Goal: Information Seeking & Learning: Find specific fact

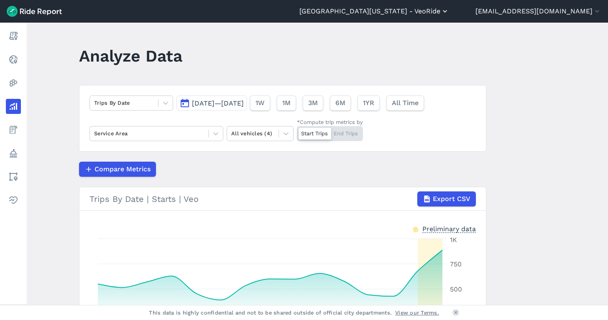
scroll to position [100, 0]
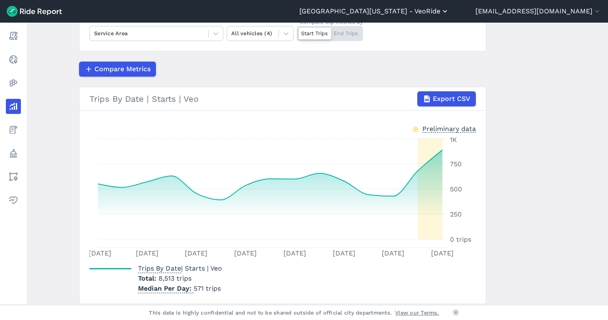
click at [449, 10] on button "[GEOGRAPHIC_DATA][US_STATE] - VeoRide" at bounding box center [375, 11] width 150 height 10
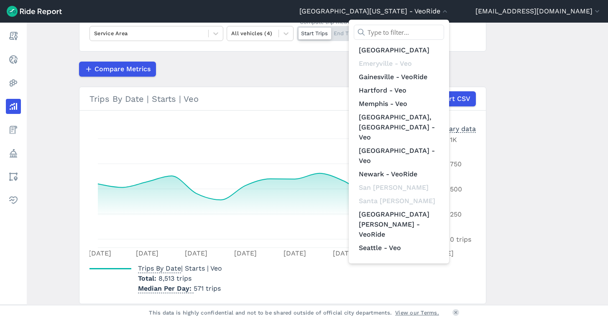
scroll to position [97, 0]
click at [415, 278] on link "The [US_STATE][GEOGRAPHIC_DATA]-Veo" at bounding box center [399, 294] width 90 height 33
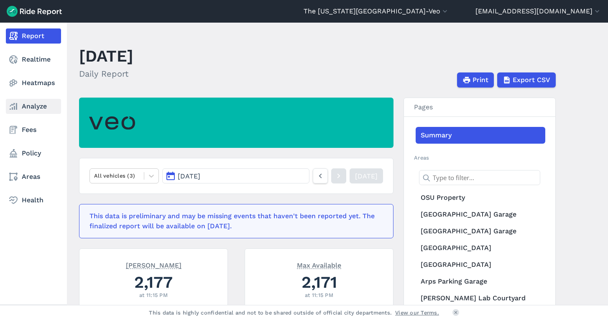
click at [20, 100] on link "Analyze" at bounding box center [33, 106] width 55 height 15
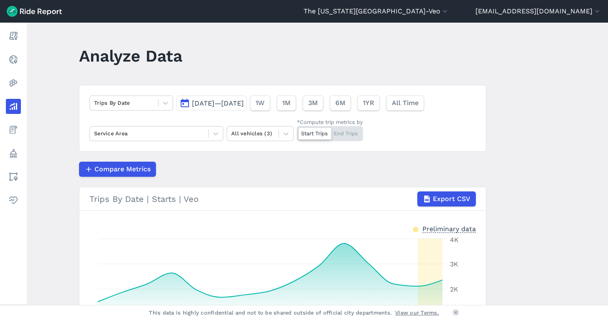
click at [207, 103] on span "[DATE]—[DATE]" at bounding box center [218, 103] width 52 height 8
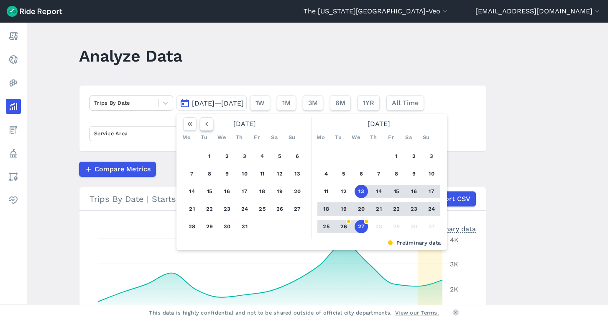
click at [207, 123] on icon "button" at bounding box center [206, 124] width 8 height 8
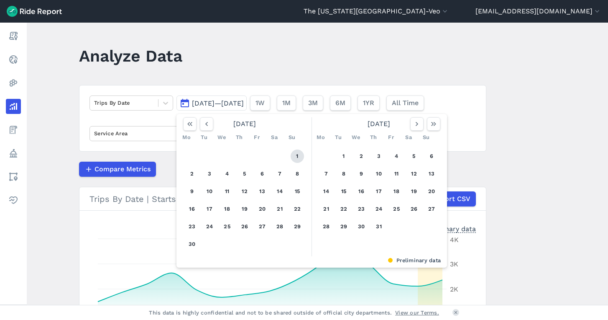
click at [301, 160] on button "1" at bounding box center [297, 155] width 13 height 13
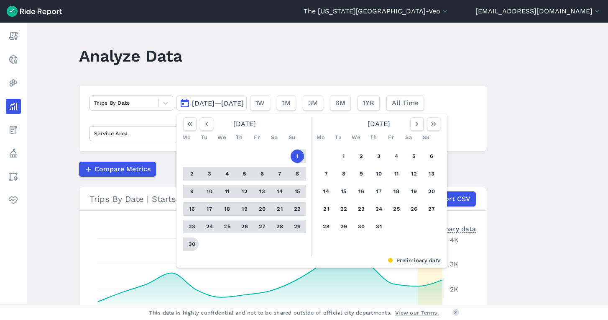
click at [190, 248] on button "30" at bounding box center [191, 243] width 13 height 13
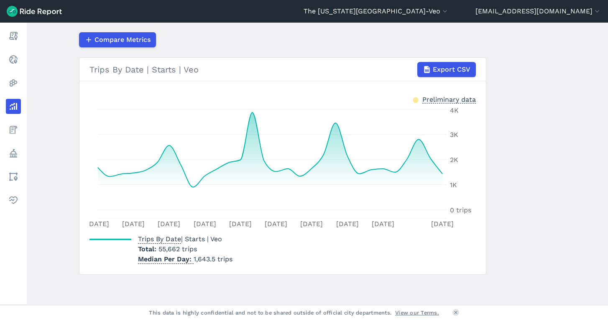
scroll to position [129, 0]
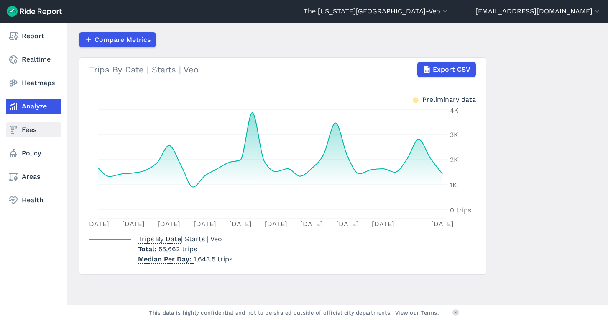
click at [25, 131] on link "Fees" at bounding box center [33, 129] width 55 height 15
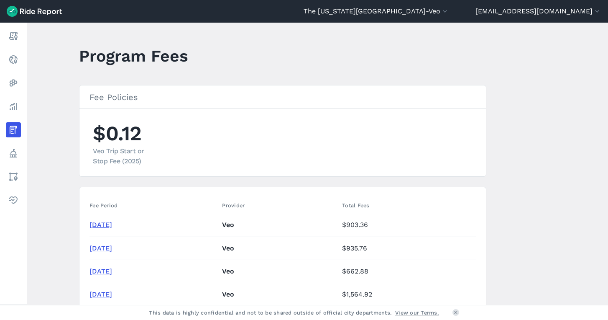
click at [110, 246] on link "[DATE]" at bounding box center [101, 248] width 23 height 8
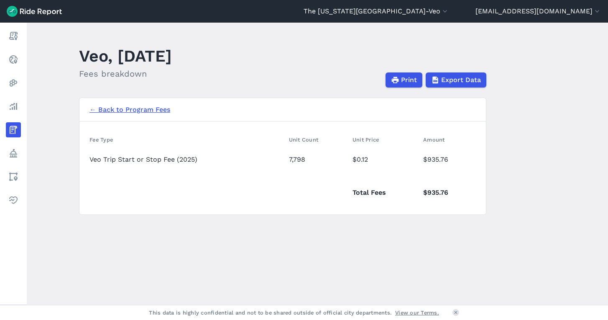
click at [114, 111] on link "← Back to Program Fees" at bounding box center [130, 110] width 81 height 10
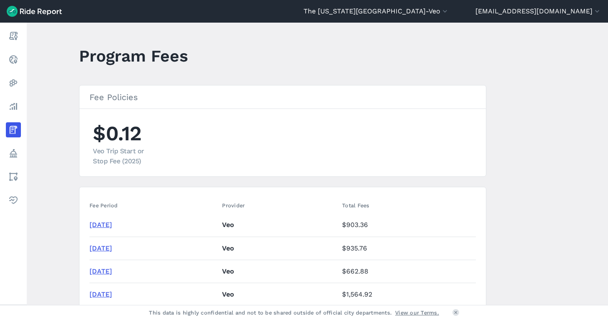
click at [97, 271] on link "[DATE]" at bounding box center [101, 271] width 23 height 8
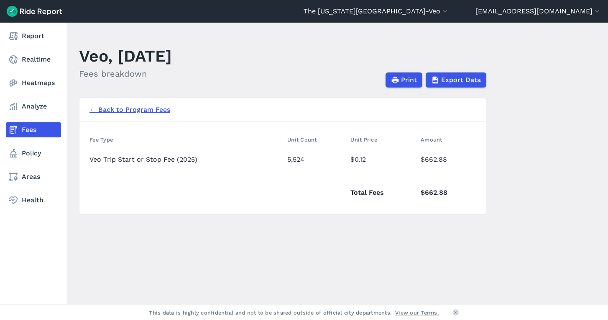
click at [21, 128] on link "Fees" at bounding box center [33, 129] width 55 height 15
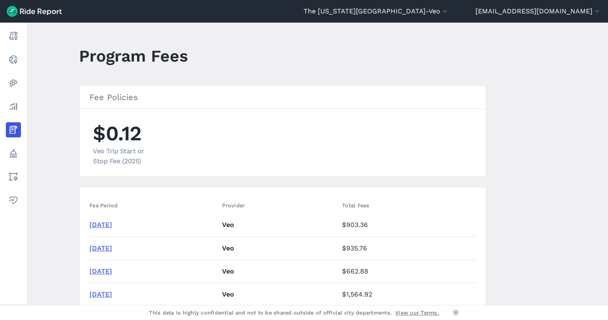
click at [103, 244] on link "[DATE]" at bounding box center [101, 248] width 23 height 8
